Goal: Transaction & Acquisition: Purchase product/service

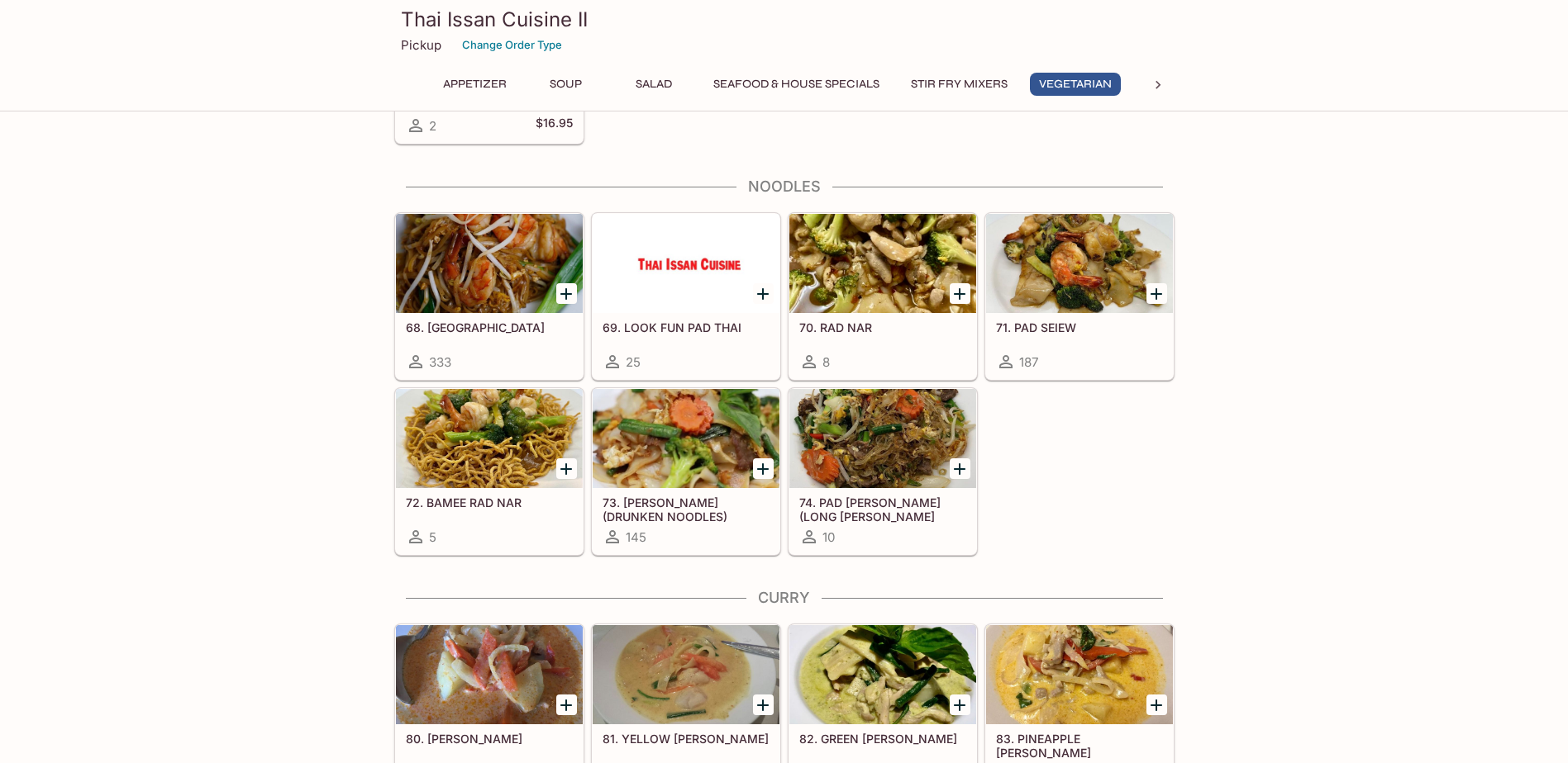
scroll to position [2808, 0]
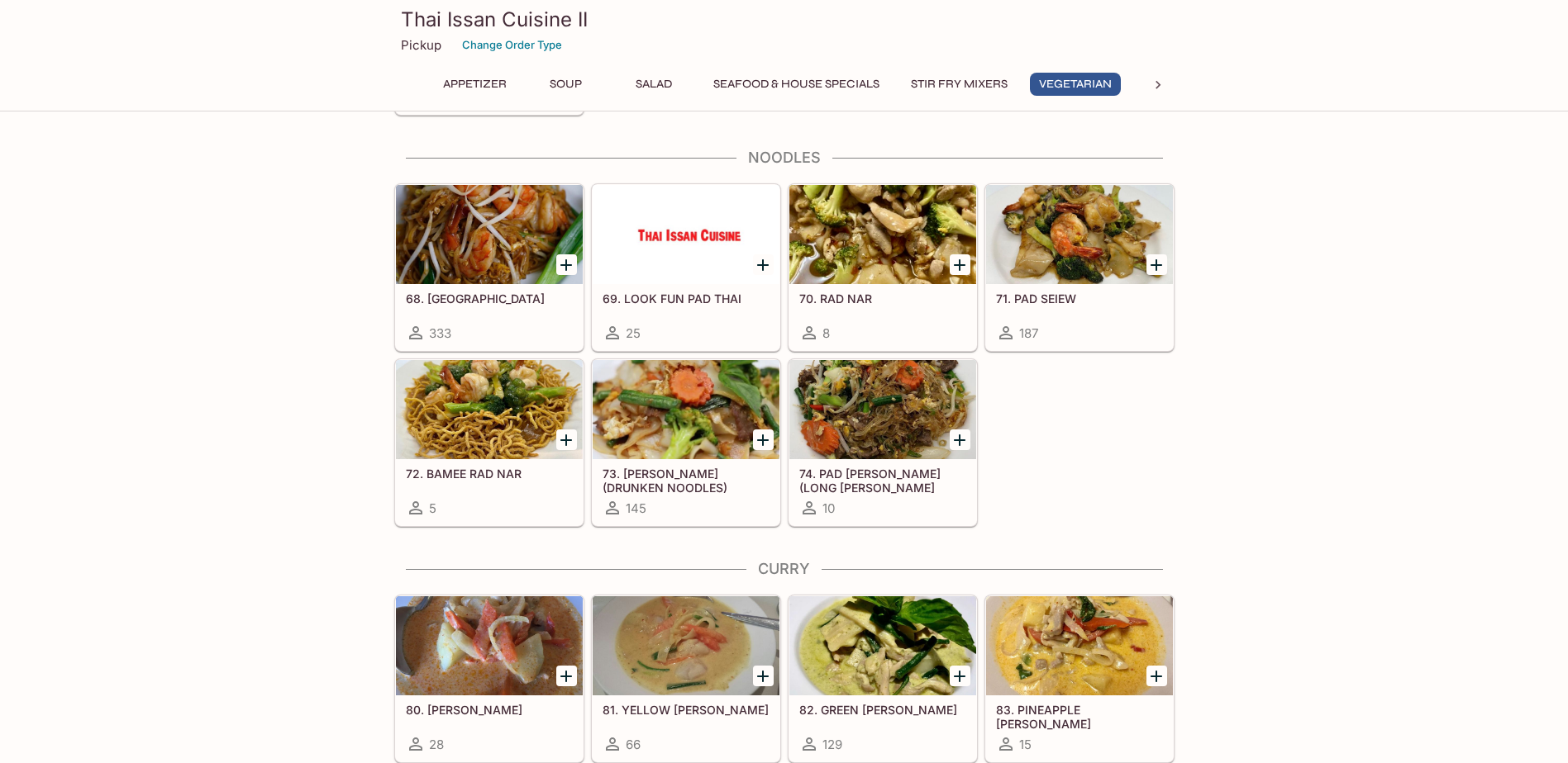
click at [1112, 250] on div at bounding box center [1079, 235] width 187 height 100
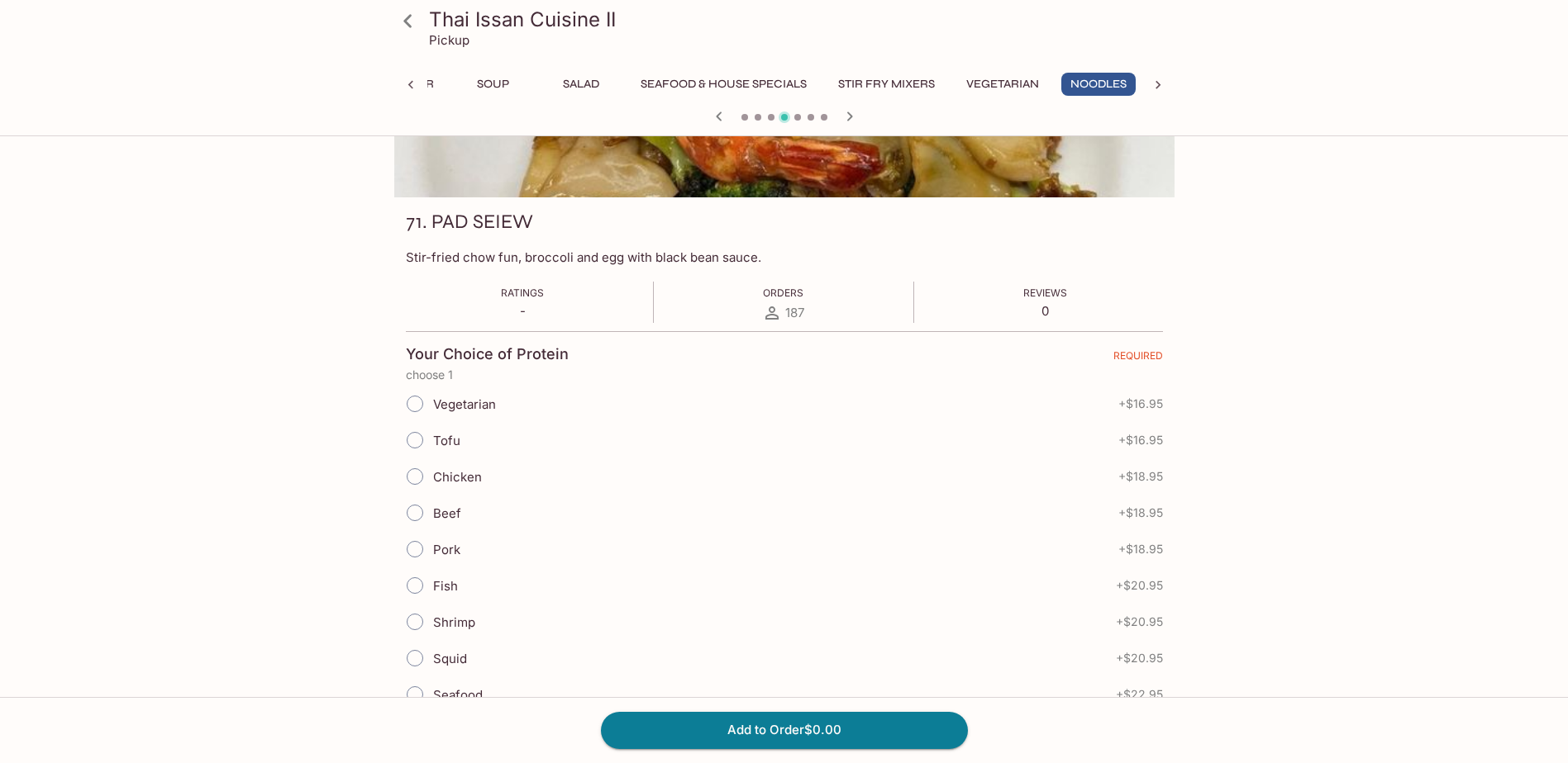
scroll to position [166, 0]
click at [413, 440] on input "Tofu" at bounding box center [415, 439] width 34 height 34
radio input "true"
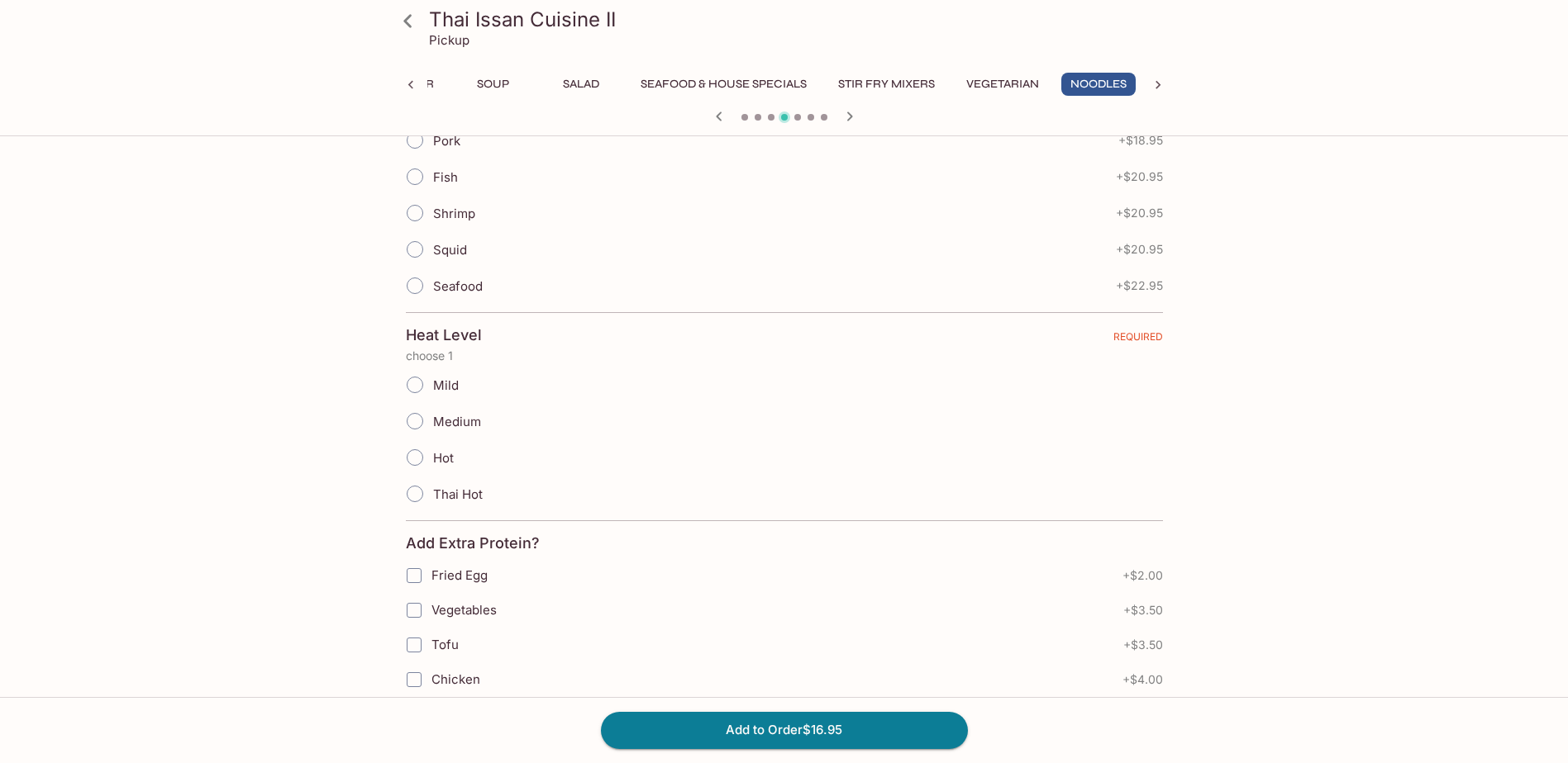
scroll to position [578, 0]
click at [410, 380] on input "Mild" at bounding box center [415, 380] width 34 height 34
radio input "true"
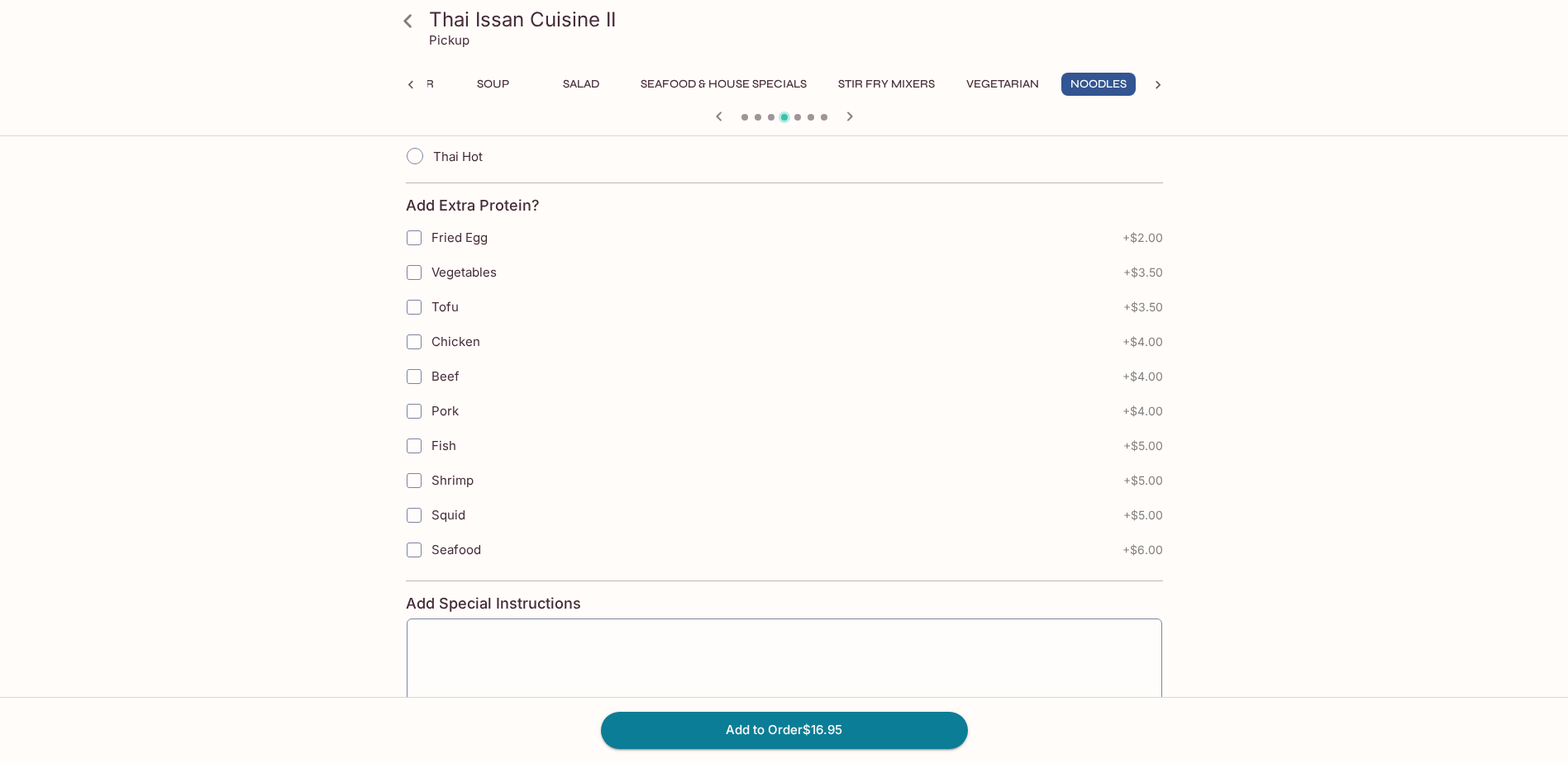
scroll to position [1012, 0]
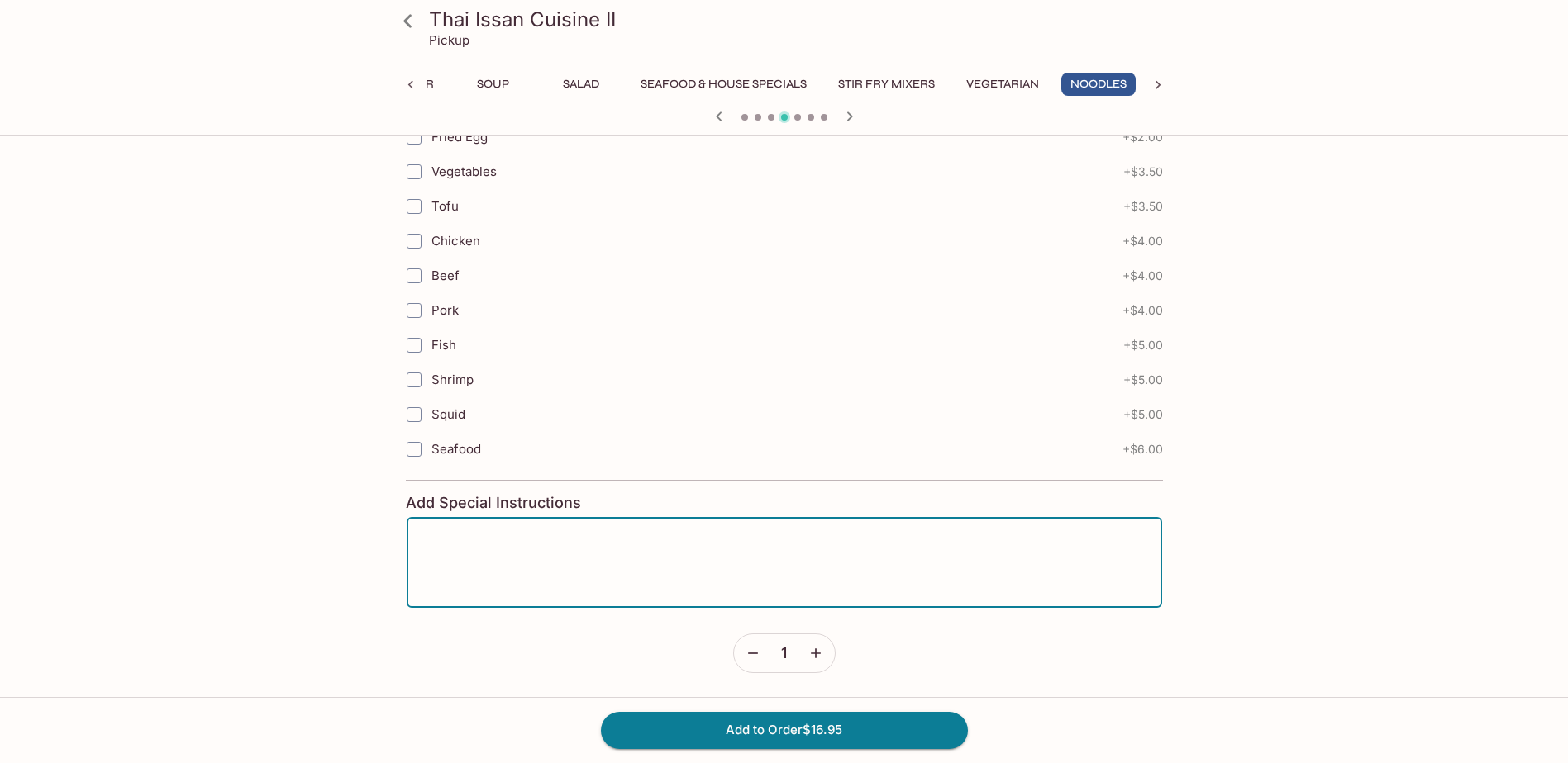
click at [715, 569] on textarea at bounding box center [784, 563] width 732 height 63
type textarea "Side Chili Oil"
click at [959, 729] on button "Add to Order $16.95" at bounding box center [784, 730] width 367 height 36
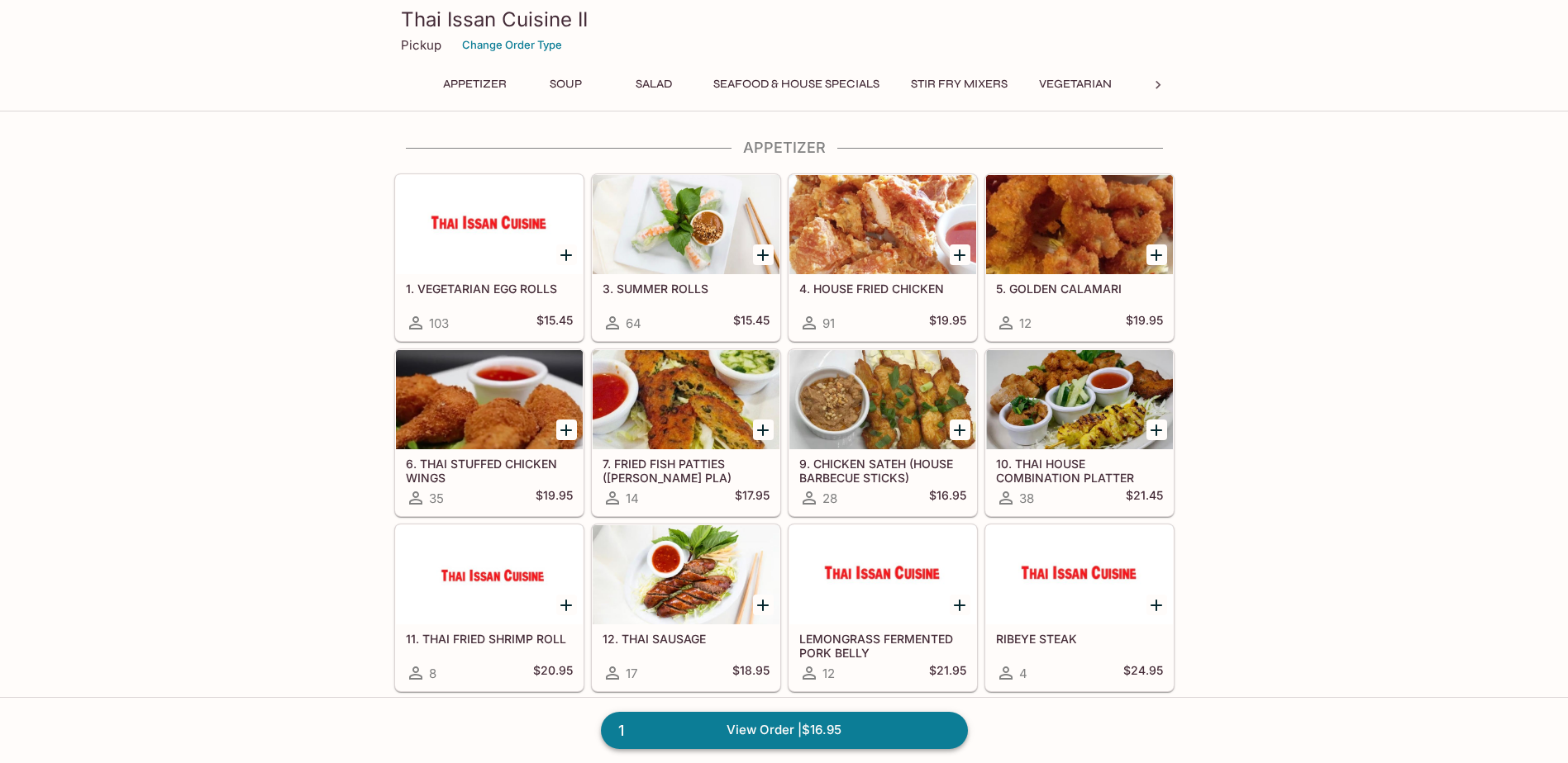
click at [829, 729] on link "1 View Order | $16.95" at bounding box center [784, 730] width 367 height 36
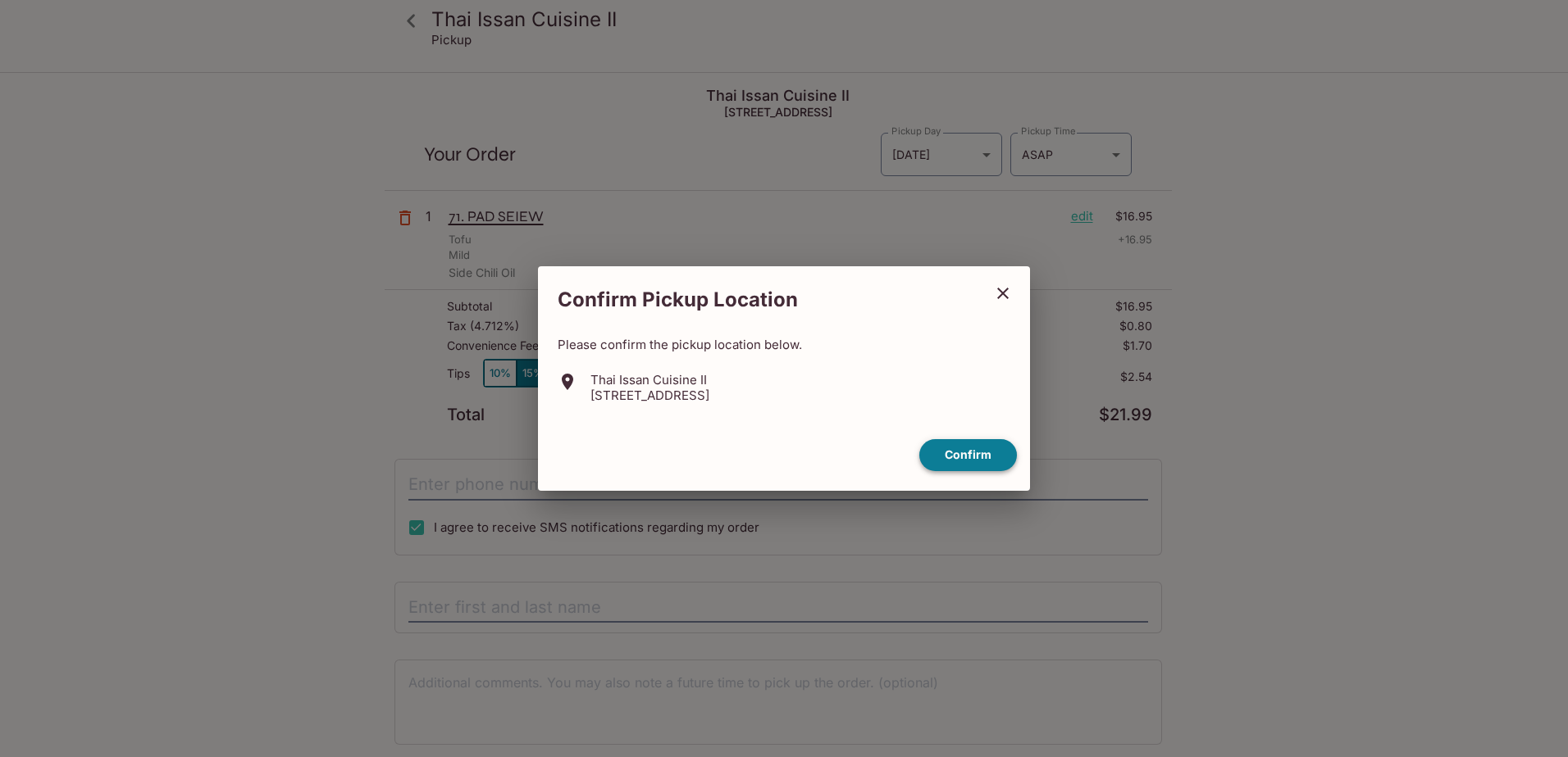
click at [977, 451] on button "Confirm" at bounding box center [967, 455] width 98 height 32
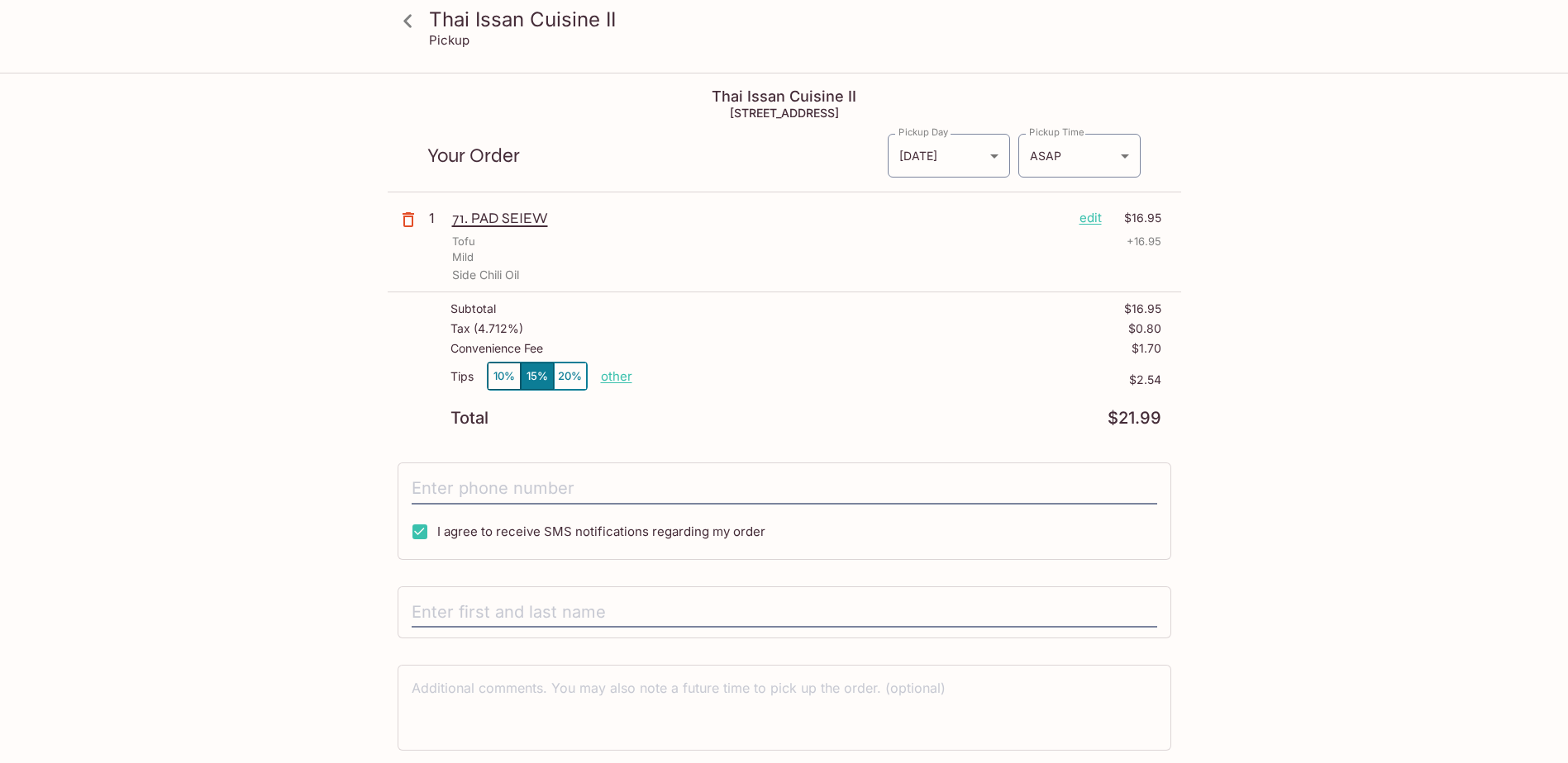
click at [617, 376] on p "other" at bounding box center [616, 376] width 32 height 15
drag, startPoint x: 708, startPoint y: 375, endPoint x: 776, endPoint y: 372, distance: 68.1
click at [772, 373] on div "Tips 10% 15% 20% Done 2.54 $2.54" at bounding box center [806, 386] width 711 height 49
type input "0.00"
click at [1260, 452] on div "Thai Issan Cuisine II Pickup Thai Issan Cuisine II [STREET_ADDRESS] Your Order …" at bounding box center [784, 446] width 1057 height 744
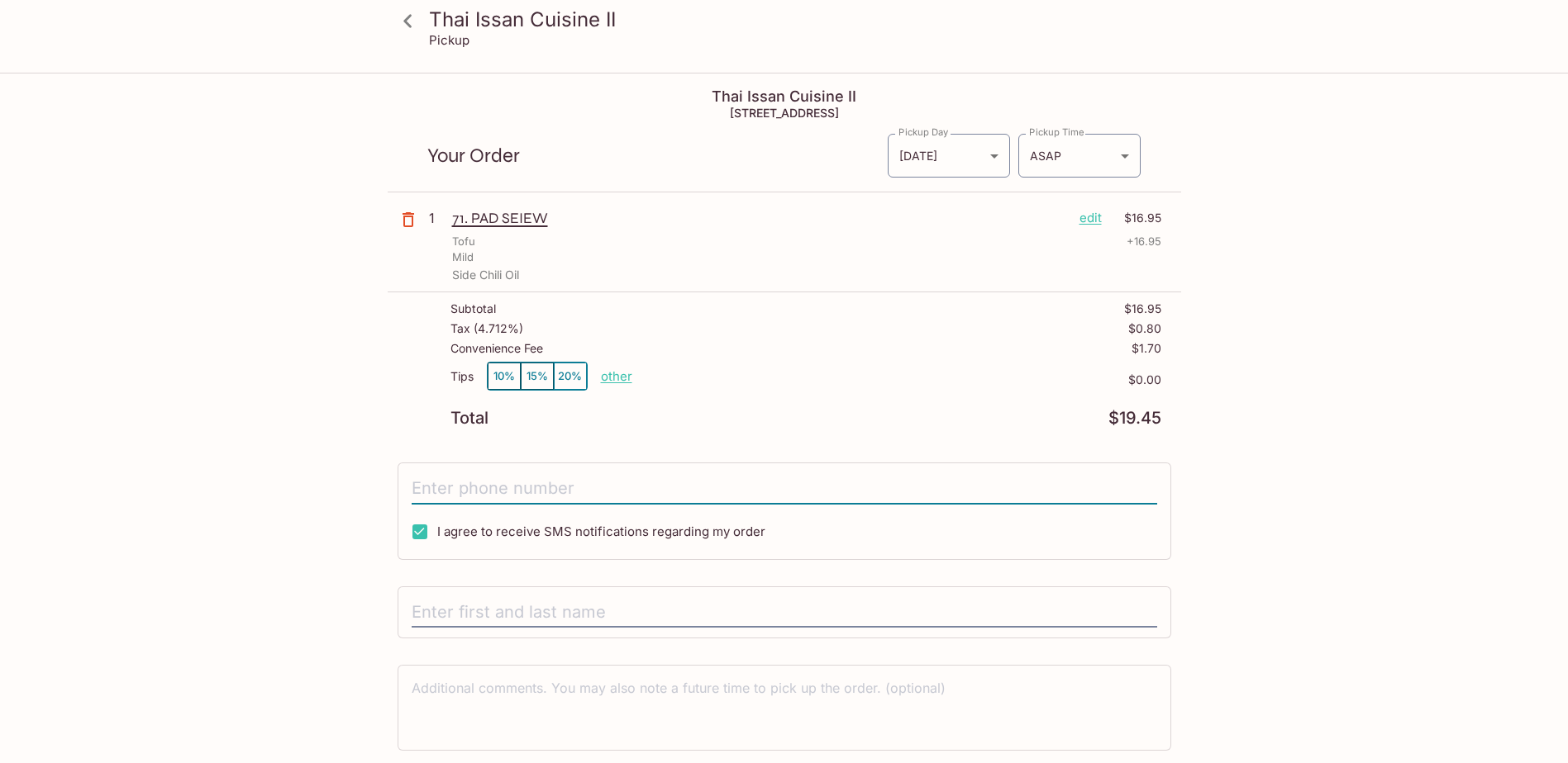
click at [634, 483] on input "tel" at bounding box center [784, 488] width 745 height 32
type input "[PHONE_NUMBER]"
click at [697, 594] on div at bounding box center [784, 613] width 774 height 53
click at [687, 607] on input "text" at bounding box center [784, 613] width 745 height 32
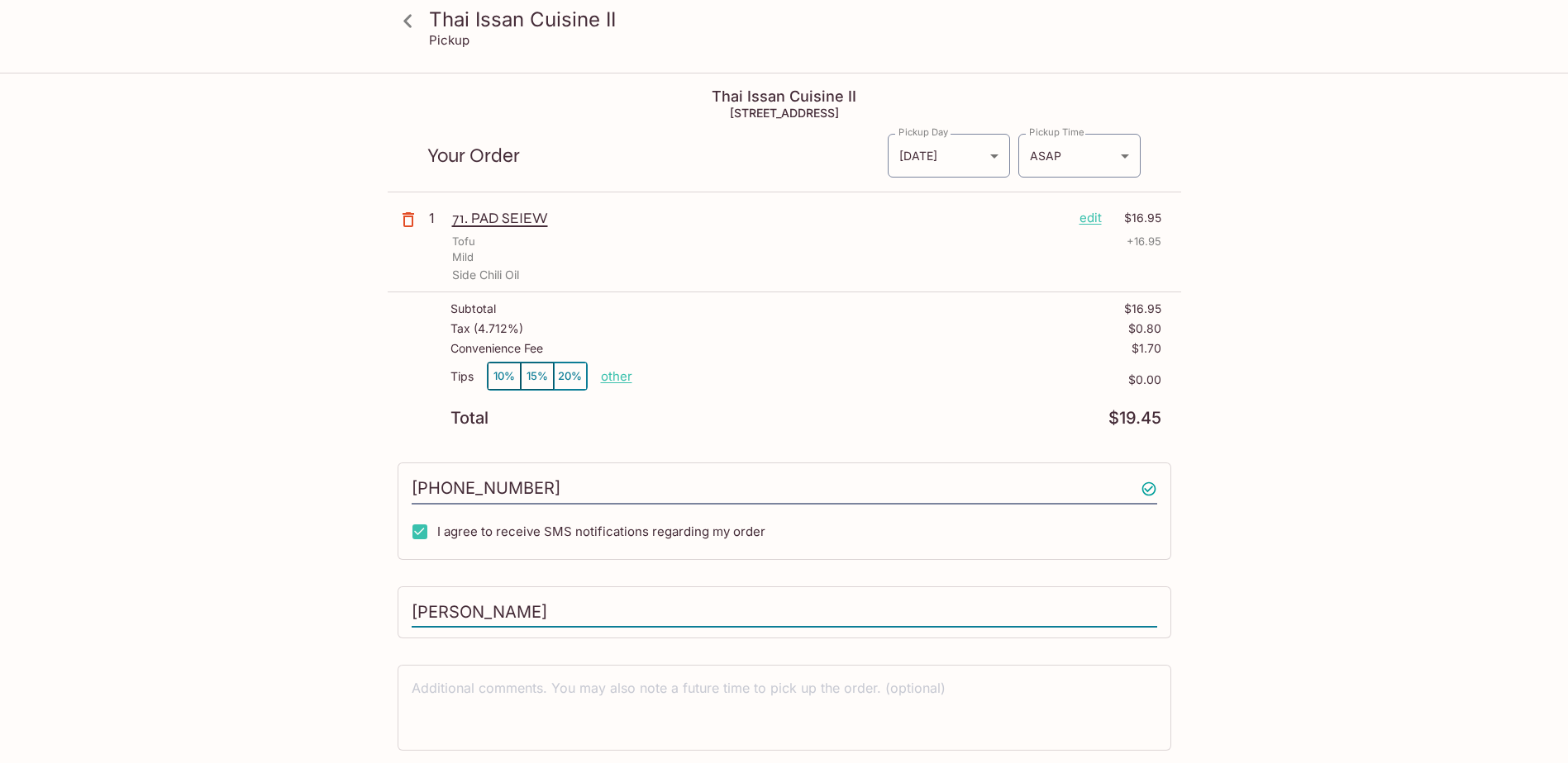
type input "[PERSON_NAME]"
click at [1340, 381] on div "Thai Issan Cuisine II Pickup Thai Issan Cuisine II [STREET_ADDRESS] Your Order …" at bounding box center [784, 456] width 1568 height 763
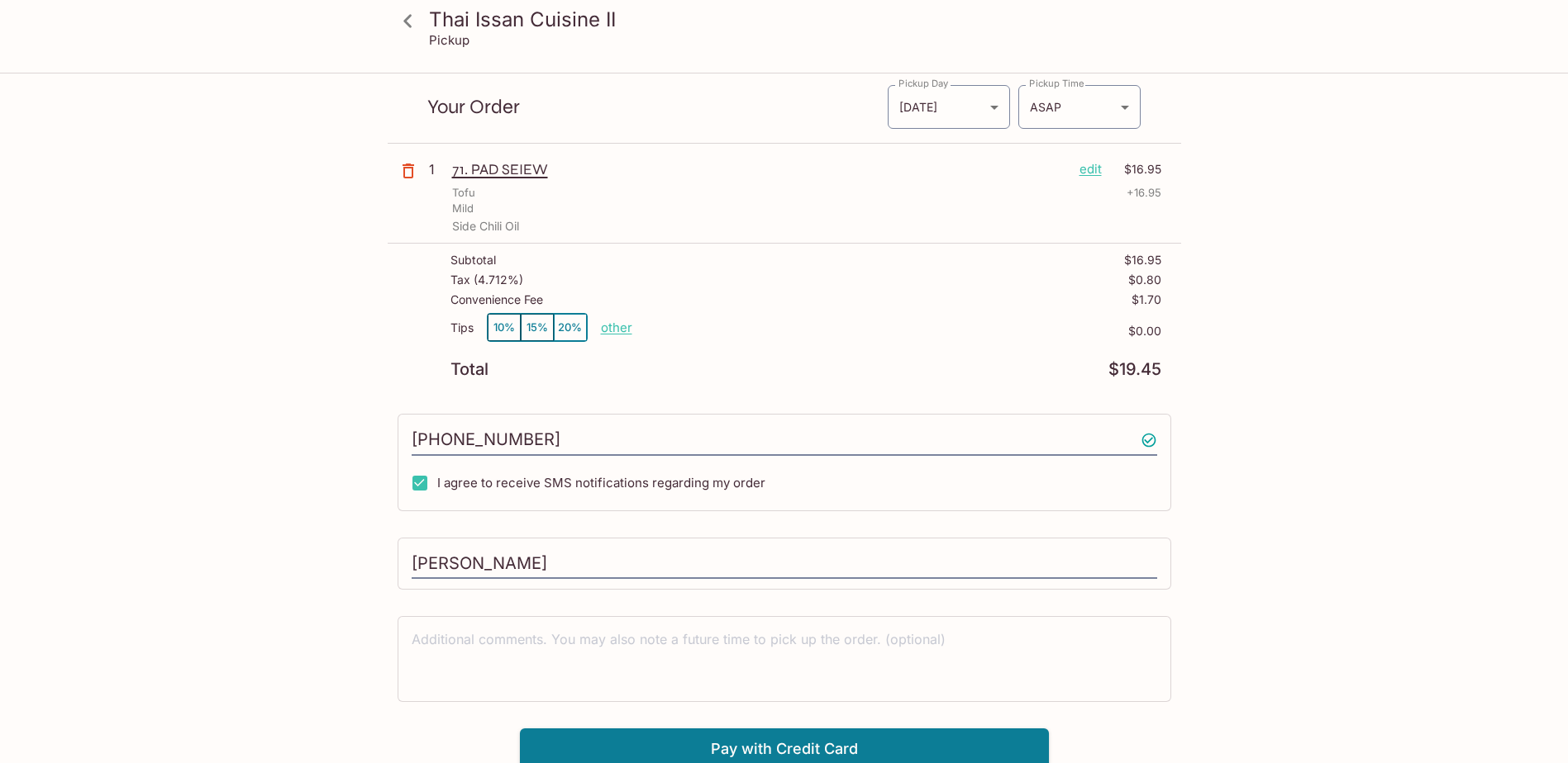
scroll to position [75, 0]
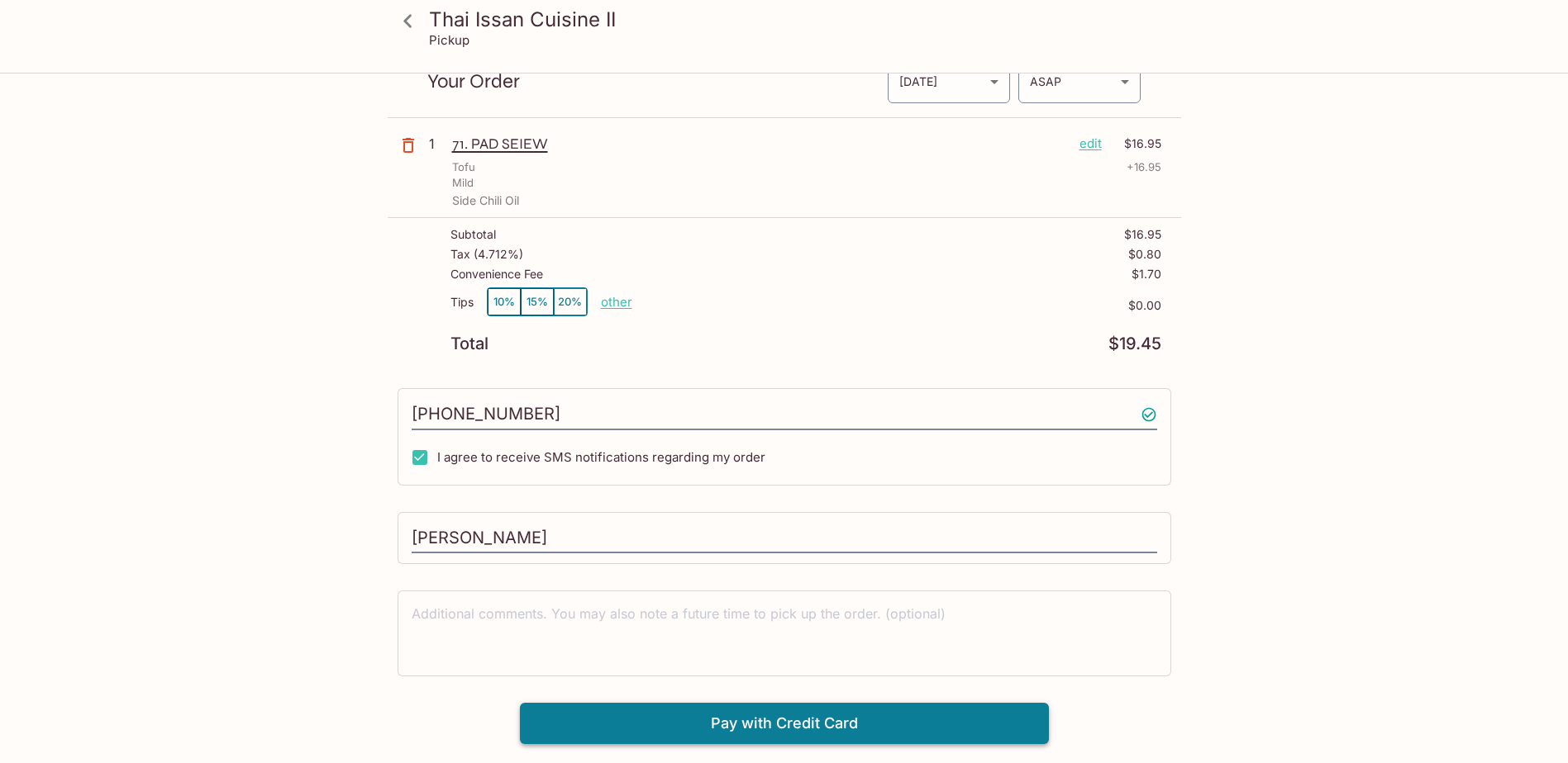
click at [1038, 719] on button "Pay with Credit Card" at bounding box center [784, 723] width 529 height 41
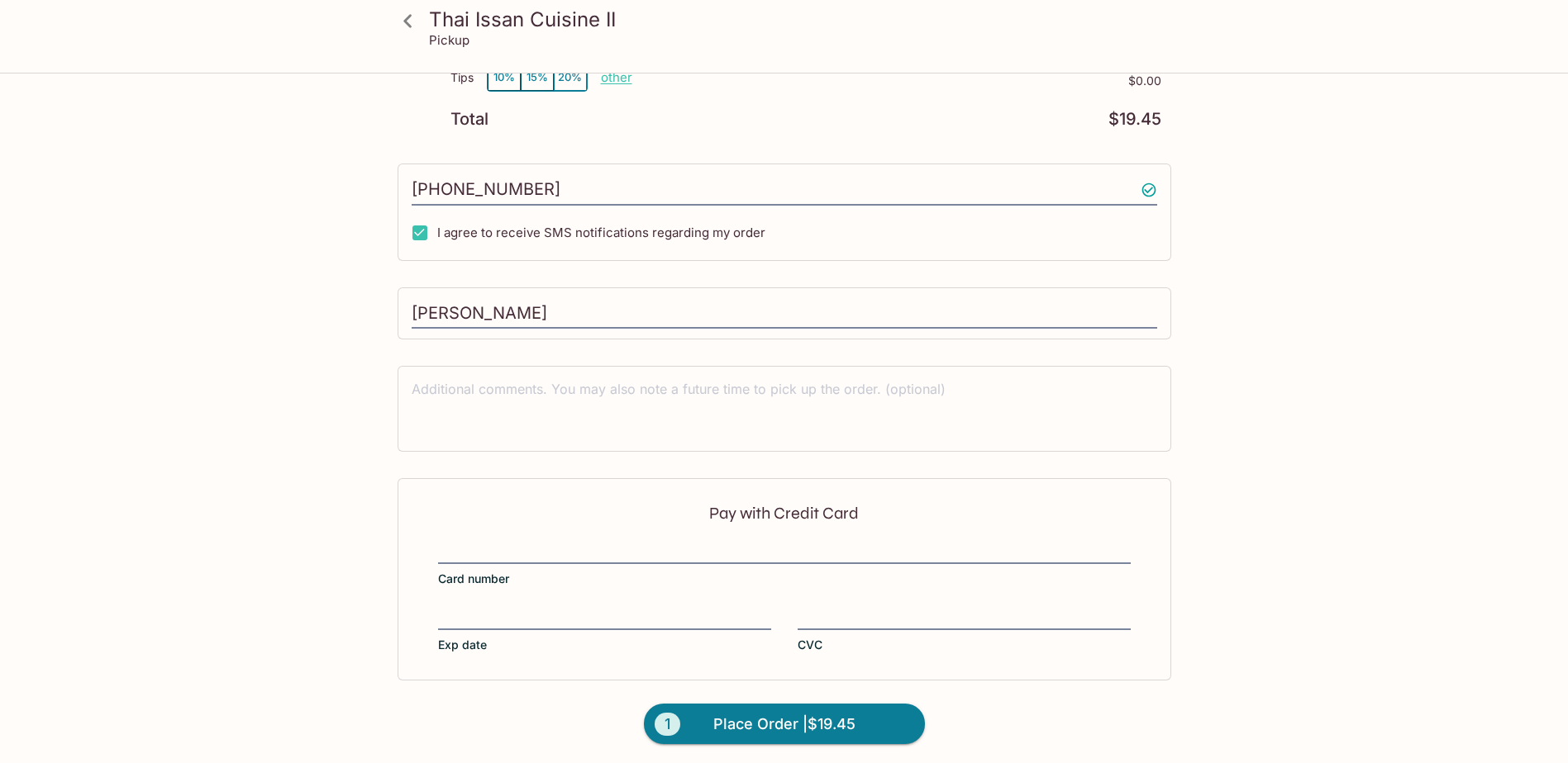
scroll to position [303, 0]
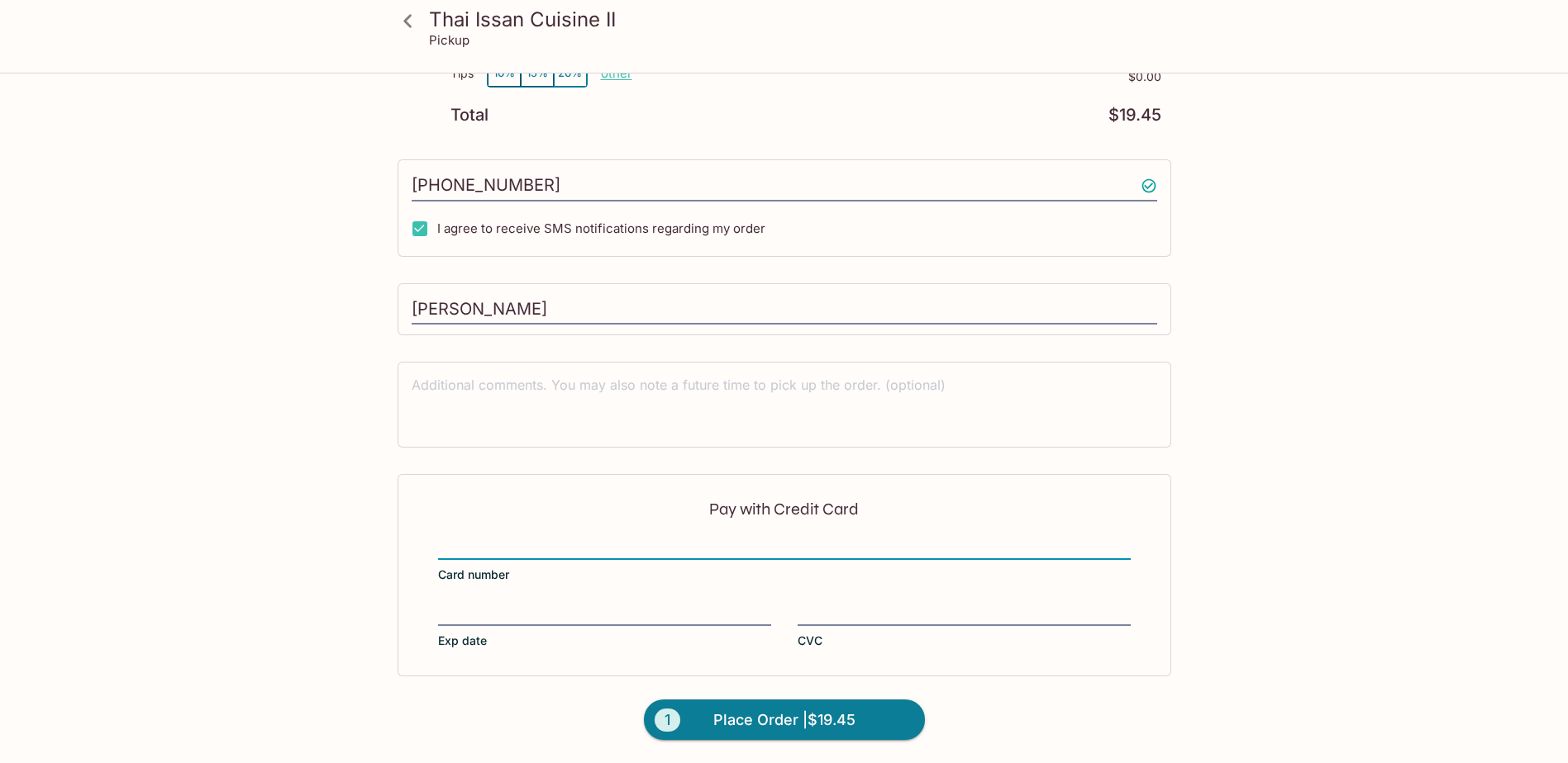
click at [498, 601] on div "Pay with Credit Card Card number Exp date CVC" at bounding box center [784, 574] width 774 height 202
click at [784, 727] on span "Place Order | $19.45" at bounding box center [784, 721] width 142 height 27
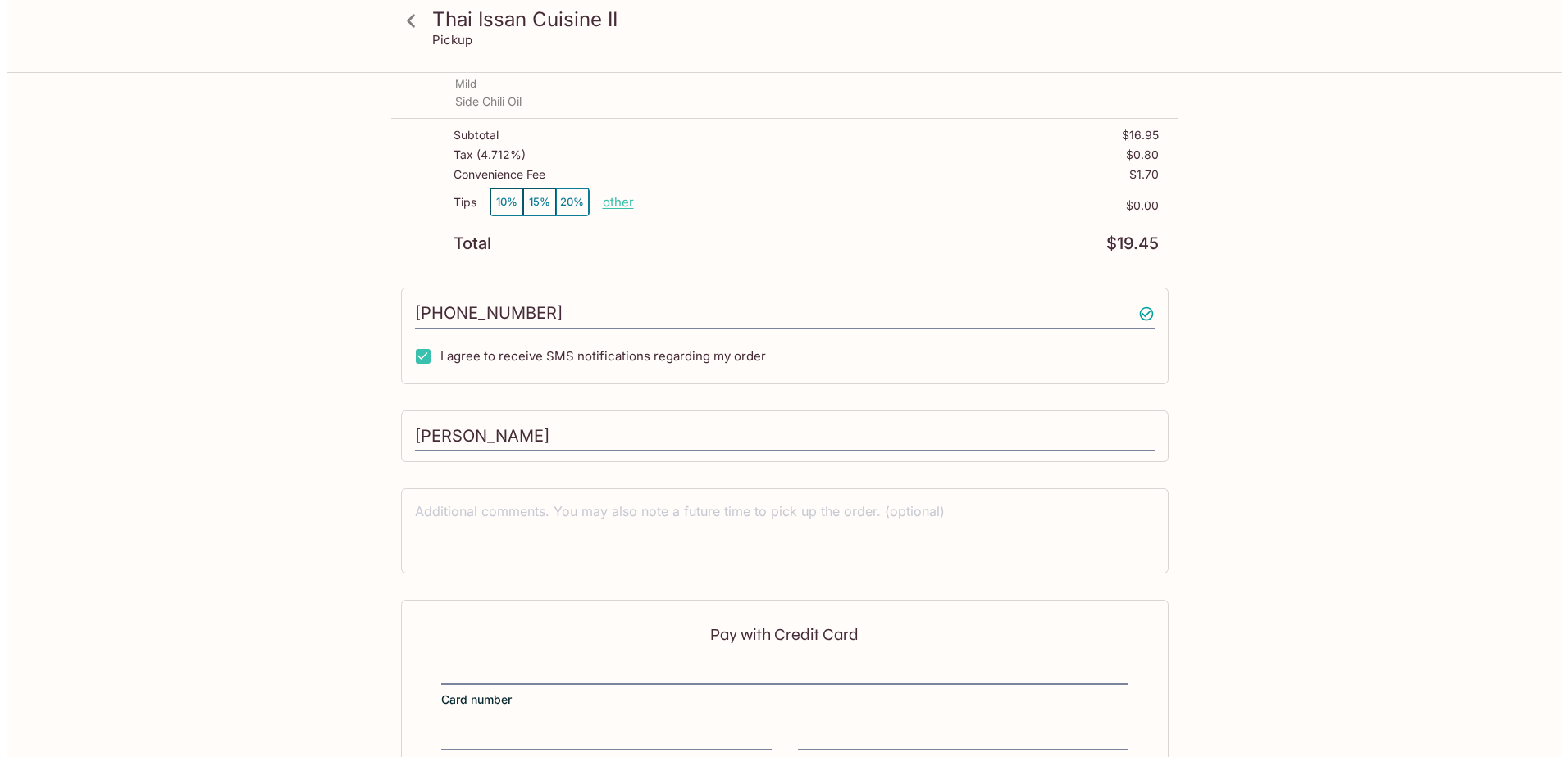
scroll to position [0, 0]
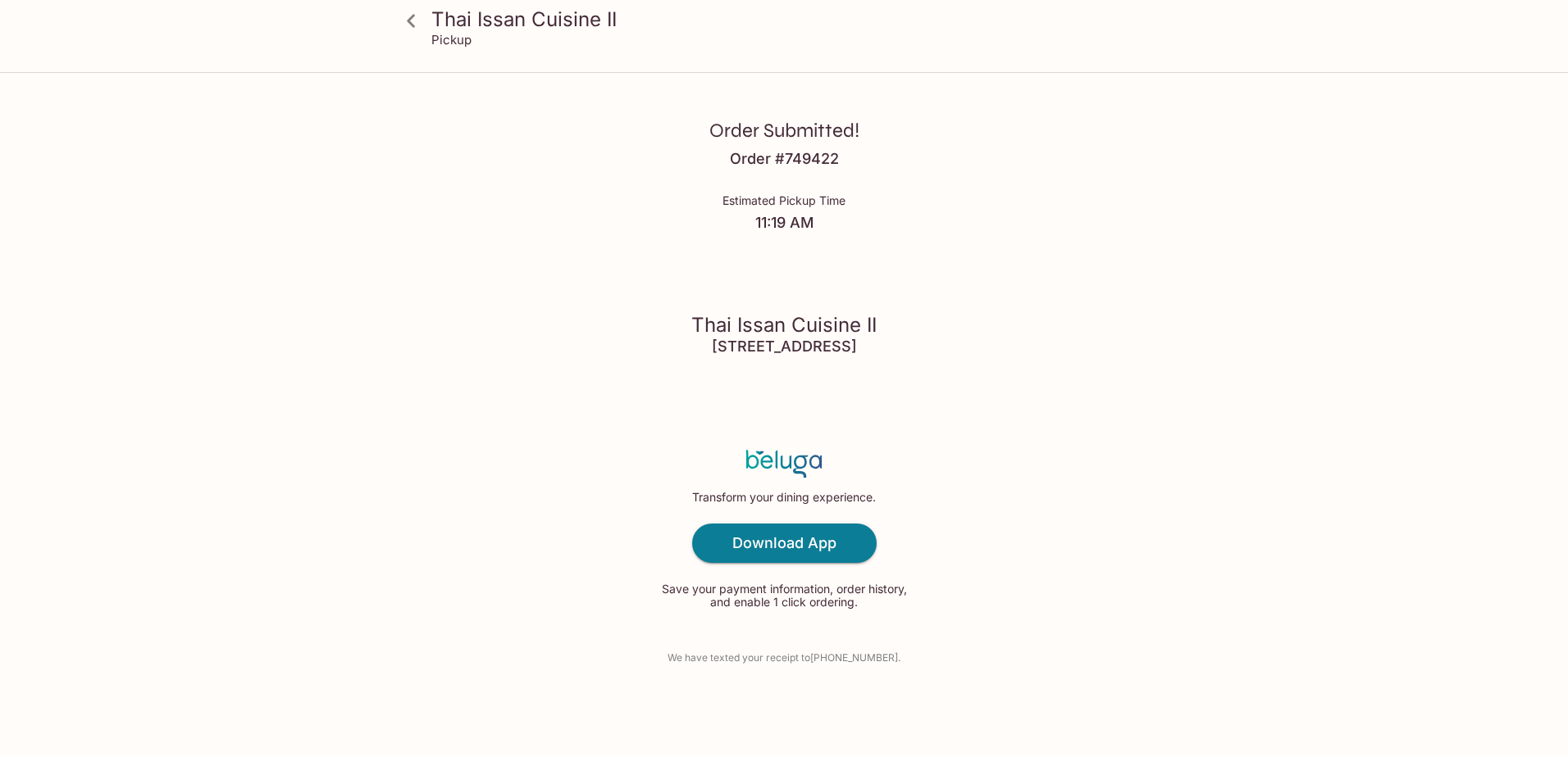
click at [1247, 326] on div "Order Submitted! Order # 749422 Estimated Pickup Time 11:19 AM Thai Issan Cuisi…" at bounding box center [784, 378] width 1049 height 757
click at [980, 379] on div "Order Submitted! Order # 749422 Estimated Pickup Time 11:19 AM Thai Issan Cuisi…" at bounding box center [784, 378] width 1049 height 757
